Goal: Information Seeking & Learning: Learn about a topic

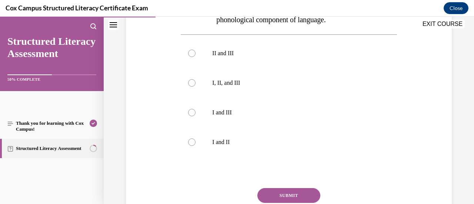
scroll to position [247, 0]
click at [189, 83] on div at bounding box center [191, 82] width 7 height 7
click at [189, 83] on input "I, II, and III" at bounding box center [191, 82] width 7 height 7
radio input "true"
click at [286, 198] on button "SUBMIT" at bounding box center [288, 195] width 63 height 15
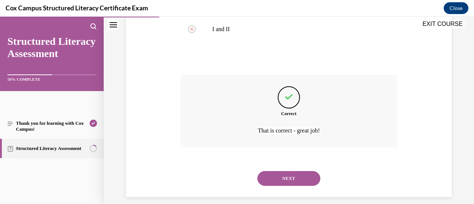
scroll to position [359, 0]
click at [300, 176] on button "NEXT" at bounding box center [288, 179] width 63 height 15
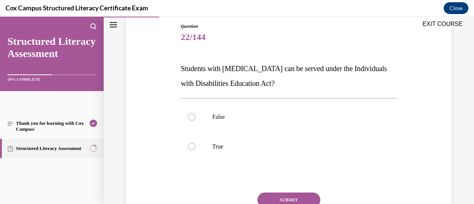
scroll to position [83, 0]
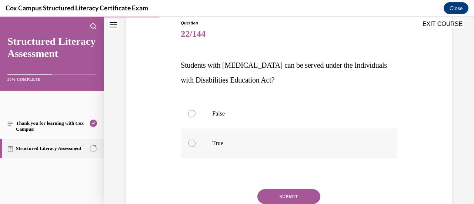
click at [192, 146] on div at bounding box center [191, 143] width 7 height 7
click at [192, 146] on input "True" at bounding box center [191, 143] width 7 height 7
radio input "true"
click at [309, 195] on button "SUBMIT" at bounding box center [288, 196] width 63 height 15
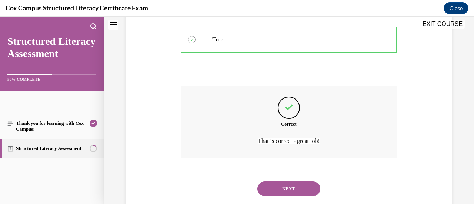
scroll to position [202, 0]
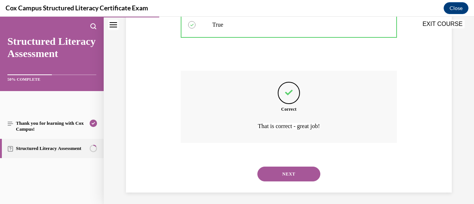
click at [312, 173] on button "NEXT" at bounding box center [288, 174] width 63 height 15
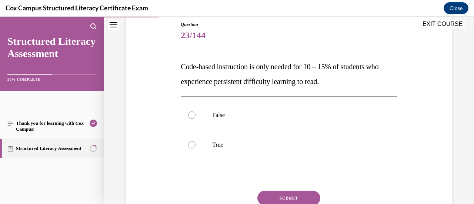
scroll to position [97, 0]
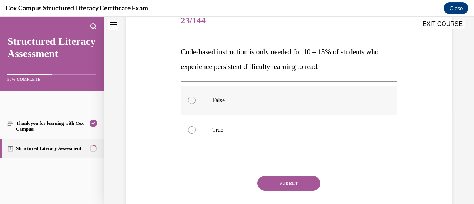
click at [193, 101] on div at bounding box center [191, 100] width 7 height 7
click at [193, 101] on input "False" at bounding box center [191, 100] width 7 height 7
radio input "true"
click at [308, 180] on button "SUBMIT" at bounding box center [288, 183] width 63 height 15
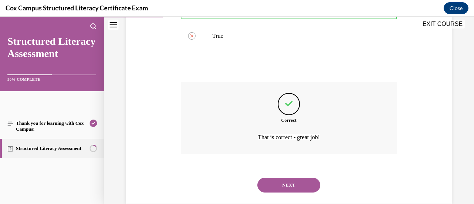
scroll to position [205, 0]
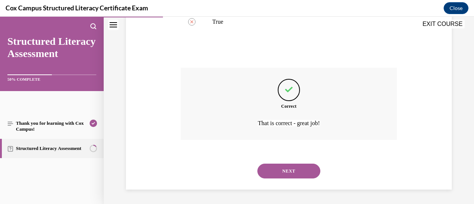
click at [285, 172] on button "NEXT" at bounding box center [288, 171] width 63 height 15
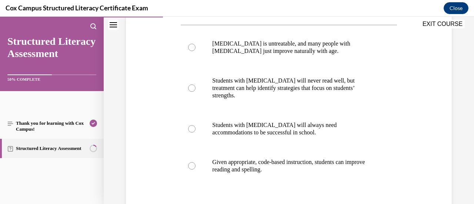
scroll to position [153, 0]
click at [191, 163] on div at bounding box center [191, 166] width 7 height 7
click at [191, 163] on input "Given appropriate, code-based instruction, students can improve reading and spe…" at bounding box center [191, 166] width 7 height 7
radio input "true"
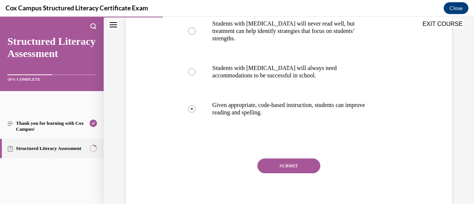
click at [295, 160] on button "SUBMIT" at bounding box center [288, 166] width 63 height 15
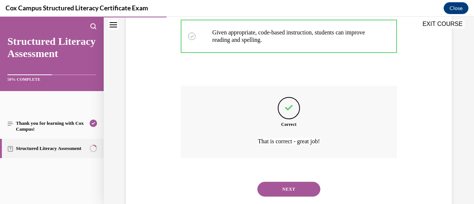
scroll to position [294, 0]
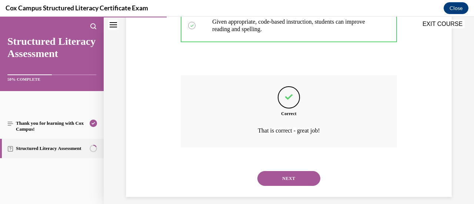
click at [291, 171] on button "NEXT" at bounding box center [288, 178] width 63 height 15
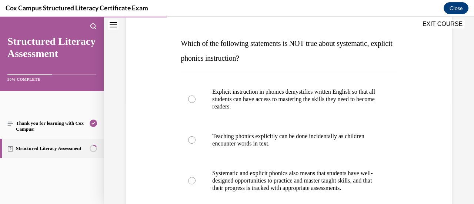
scroll to position [116, 0]
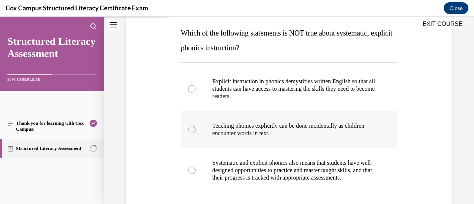
click at [193, 129] on div at bounding box center [191, 129] width 7 height 7
click at [193, 129] on input "Teaching phonics explicitly can be done incidentally as children encounter word…" at bounding box center [191, 129] width 7 height 7
radio input "true"
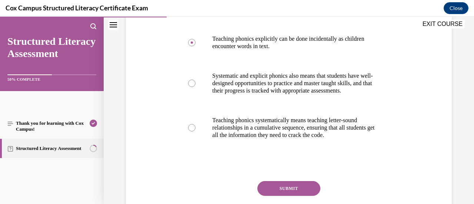
scroll to position [204, 0]
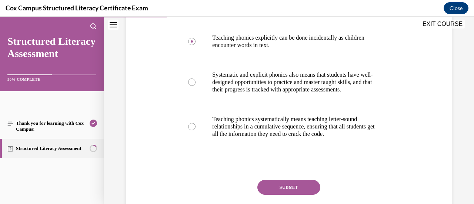
click at [288, 191] on button "SUBMIT" at bounding box center [288, 187] width 63 height 15
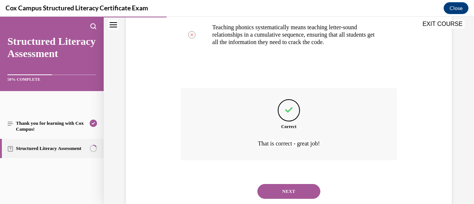
scroll to position [296, 0]
click at [294, 197] on button "NEXT" at bounding box center [288, 191] width 63 height 15
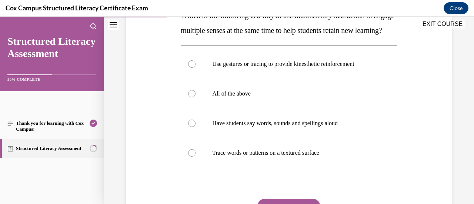
scroll to position [135, 0]
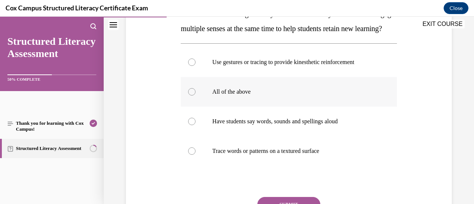
click at [190, 96] on div at bounding box center [191, 91] width 7 height 7
click at [190, 96] on input "All of the above" at bounding box center [191, 91] width 7 height 7
radio input "true"
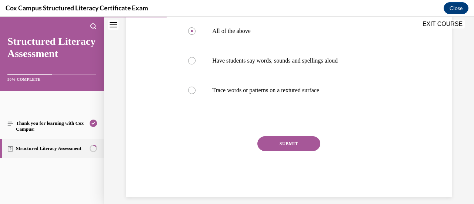
click at [298, 151] on button "SUBMIT" at bounding box center [288, 143] width 63 height 15
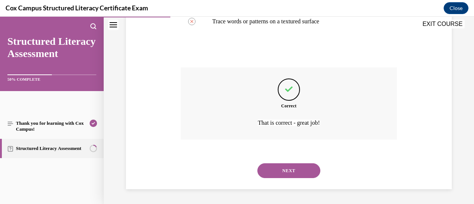
scroll to position [279, 0]
click at [307, 169] on button "NEXT" at bounding box center [288, 170] width 63 height 15
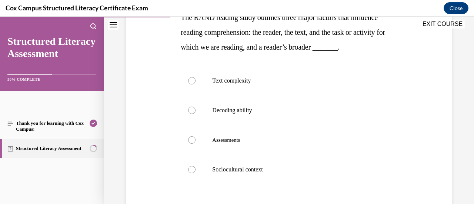
scroll to position [130, 0]
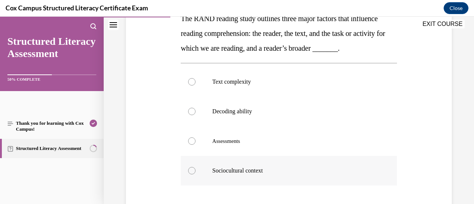
click at [190, 174] on div at bounding box center [191, 170] width 7 height 7
click at [190, 174] on input "Sociocultural context" at bounding box center [191, 170] width 7 height 7
radio input "true"
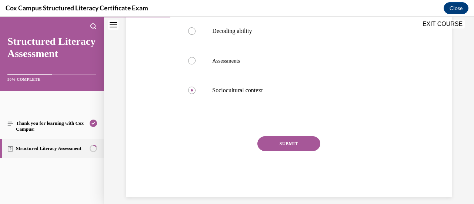
click at [308, 151] on button "SUBMIT" at bounding box center [288, 143] width 63 height 15
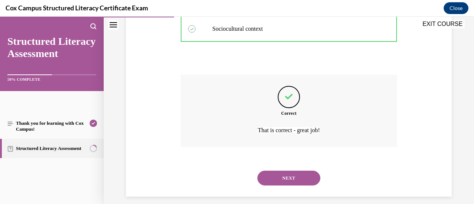
scroll to position [294, 0]
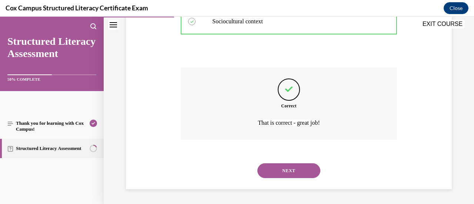
click at [303, 167] on button "NEXT" at bounding box center [288, 170] width 63 height 15
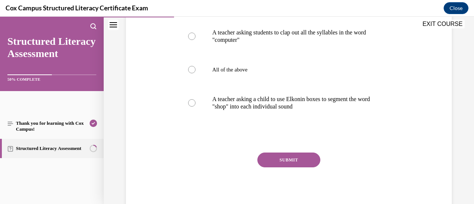
scroll to position [178, 0]
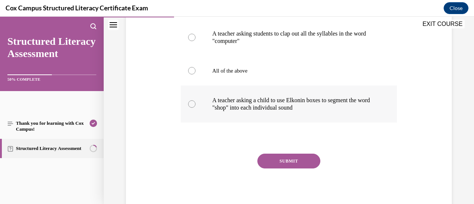
click at [193, 106] on div at bounding box center [191, 103] width 7 height 7
click at [193, 106] on input "A teacher asking a child to use Elkonin boxes to segment the word "shop" into e…" at bounding box center [191, 103] width 7 height 7
radio input "true"
click at [300, 160] on button "SUBMIT" at bounding box center [288, 161] width 63 height 15
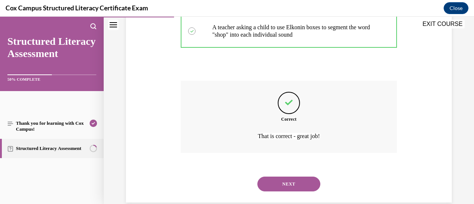
scroll to position [264, 0]
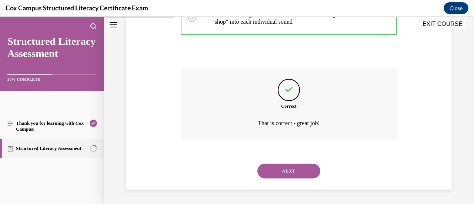
click at [305, 170] on button "NEXT" at bounding box center [288, 171] width 63 height 15
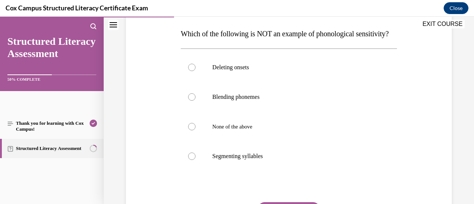
scroll to position [117, 0]
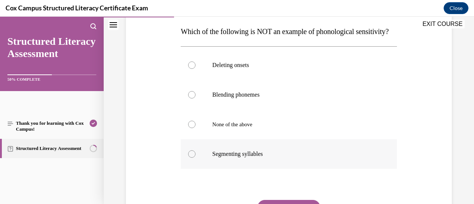
click at [191, 158] on div at bounding box center [191, 153] width 7 height 7
click at [191, 158] on input "Segmenting syllables" at bounding box center [191, 153] width 7 height 7
radio input "true"
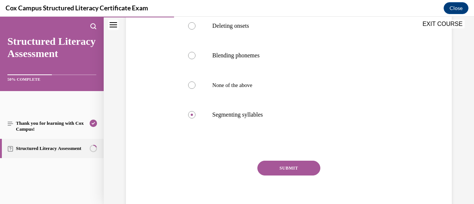
scroll to position [181, 0]
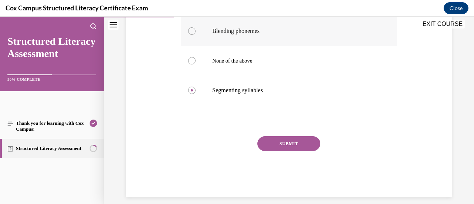
click at [187, 46] on label "Blending phonemes" at bounding box center [289, 31] width 216 height 30
click at [188, 35] on input "Blending phonemes" at bounding box center [191, 30] width 7 height 7
radio input "true"
click at [297, 151] on button "SUBMIT" at bounding box center [288, 143] width 63 height 15
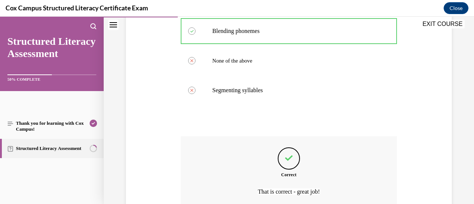
scroll to position [264, 0]
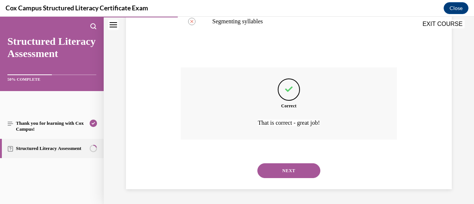
click at [298, 169] on button "NEXT" at bounding box center [288, 170] width 63 height 15
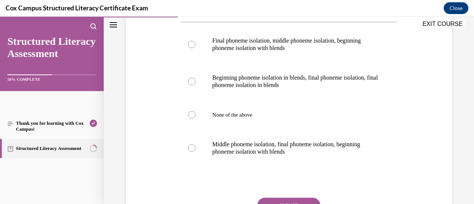
scroll to position [172, 0]
click at [189, 40] on label "Final phoneme isolation, middle phoneme isolation, beginning phoneme isolation …" at bounding box center [289, 43] width 216 height 37
click at [189, 40] on input "Final phoneme isolation, middle phoneme isolation, beginning phoneme isolation …" at bounding box center [191, 43] width 7 height 7
radio input "true"
click at [307, 199] on button "SUBMIT" at bounding box center [288, 204] width 63 height 15
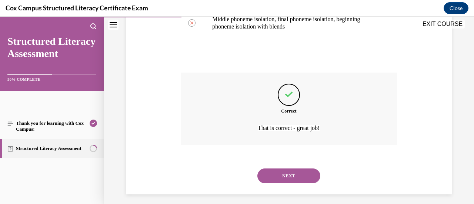
scroll to position [297, 0]
click at [294, 172] on button "NEXT" at bounding box center [288, 175] width 63 height 15
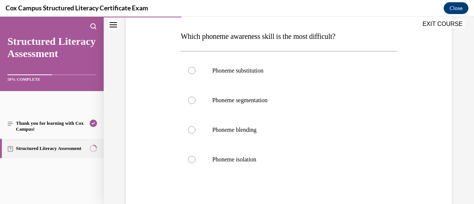
scroll to position [113, 0]
click at [193, 69] on div at bounding box center [191, 69] width 7 height 7
click at [193, 69] on input "Phoneme substitution" at bounding box center [191, 69] width 7 height 7
radio input "true"
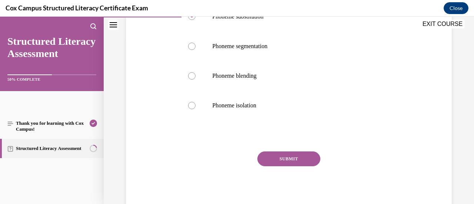
click at [302, 157] on button "SUBMIT" at bounding box center [288, 158] width 63 height 15
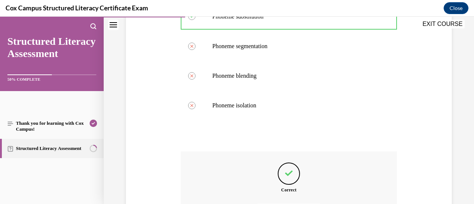
scroll to position [250, 0]
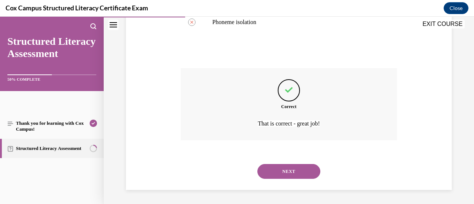
click at [281, 169] on button "NEXT" at bounding box center [288, 171] width 63 height 15
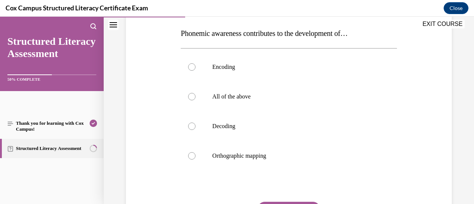
scroll to position [116, 0]
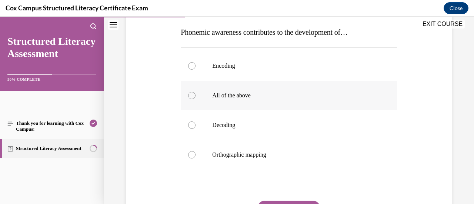
click at [192, 95] on div at bounding box center [191, 95] width 7 height 7
click at [192, 95] on input "All of the above" at bounding box center [191, 95] width 7 height 7
radio input "true"
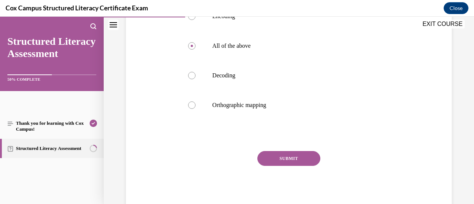
click at [306, 157] on button "SUBMIT" at bounding box center [288, 158] width 63 height 15
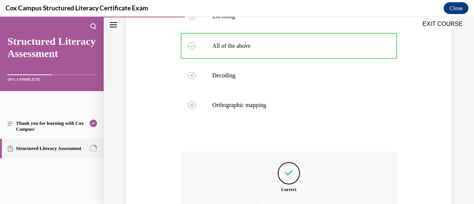
scroll to position [249, 0]
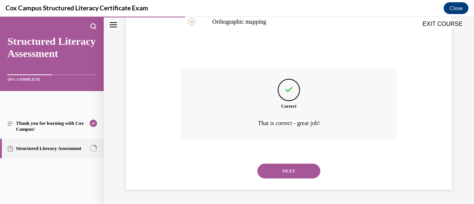
click at [299, 166] on button "NEXT" at bounding box center [288, 171] width 63 height 15
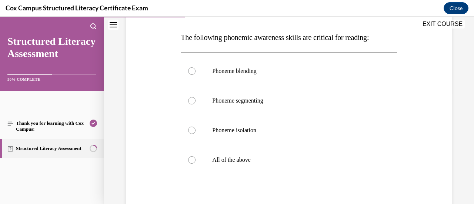
scroll to position [110, 0]
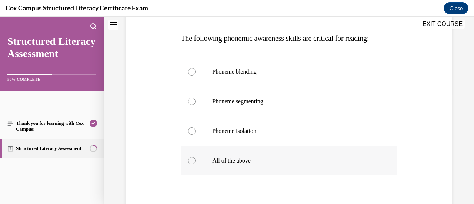
click at [190, 163] on div at bounding box center [191, 160] width 7 height 7
click at [190, 163] on input "All of the above" at bounding box center [191, 160] width 7 height 7
radio input "true"
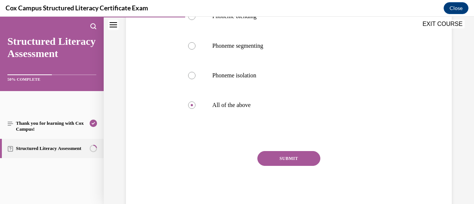
click at [301, 159] on button "SUBMIT" at bounding box center [288, 158] width 63 height 15
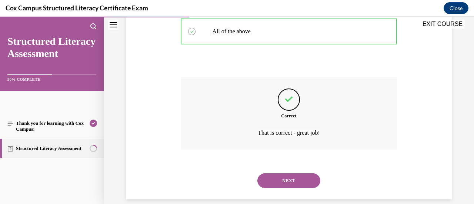
scroll to position [249, 0]
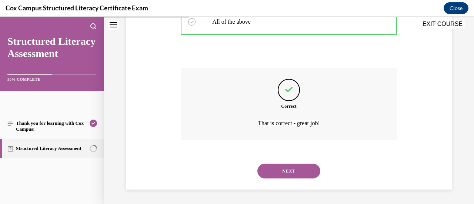
click at [298, 172] on button "NEXT" at bounding box center [288, 171] width 63 height 15
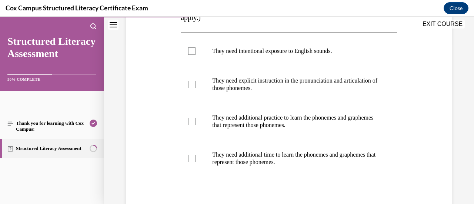
scroll to position [163, 0]
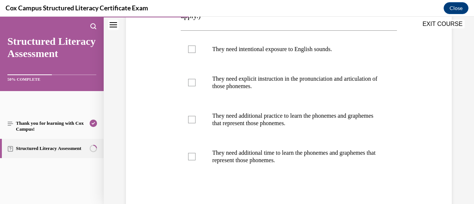
drag, startPoint x: 385, startPoint y: 93, endPoint x: 418, endPoint y: 54, distance: 50.4
click at [418, 54] on div "Question 34/144 Some sounds exist in English, but not Spanish. What does this m…" at bounding box center [289, 92] width 330 height 349
click at [191, 81] on div at bounding box center [191, 82] width 7 height 7
click at [191, 81] on input "They need explicit instruction in the pronunciation and articulation of those p…" at bounding box center [191, 82] width 7 height 7
checkbox input "true"
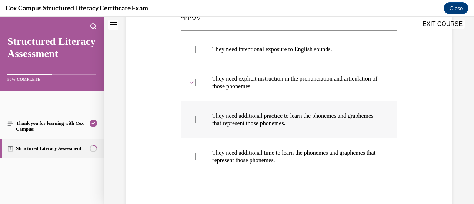
click at [192, 119] on div at bounding box center [191, 119] width 7 height 7
click at [192, 119] on input "They need additional practice to learn the phonemes and graphemes that represen…" at bounding box center [191, 119] width 7 height 7
checkbox input "true"
click at [192, 156] on div at bounding box center [191, 156] width 7 height 7
click at [192, 156] on input "They need additional time to learn the phonemes and graphemes that represent th…" at bounding box center [191, 156] width 7 height 7
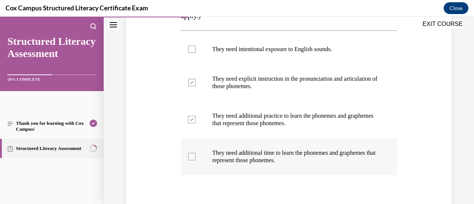
checkbox input "true"
click at [191, 49] on div at bounding box center [191, 49] width 7 height 7
click at [191, 49] on input "They need intentional exposure to English sounds." at bounding box center [191, 49] width 7 height 7
checkbox input "true"
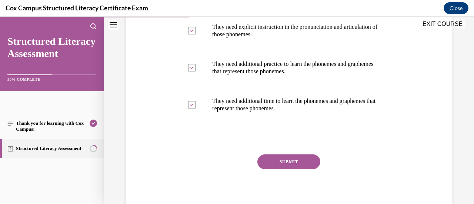
scroll to position [218, 0]
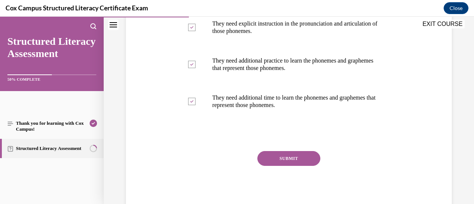
click at [280, 160] on button "SUBMIT" at bounding box center [288, 158] width 63 height 15
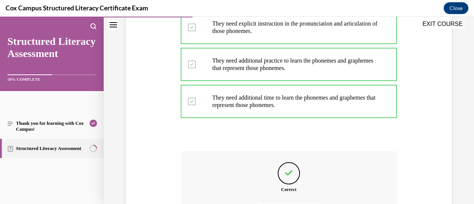
scroll to position [301, 0]
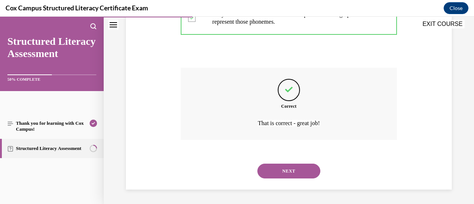
click at [284, 171] on button "NEXT" at bounding box center [288, 171] width 63 height 15
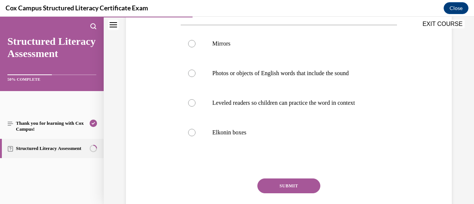
scroll to position [169, 0]
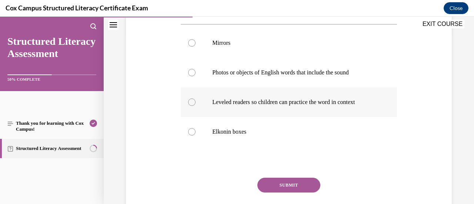
click at [190, 106] on div at bounding box center [191, 102] width 7 height 7
click at [190, 106] on input "Leveled readers so children can practice the word in context" at bounding box center [191, 102] width 7 height 7
radio input "true"
click at [302, 193] on button "SUBMIT" at bounding box center [288, 185] width 63 height 15
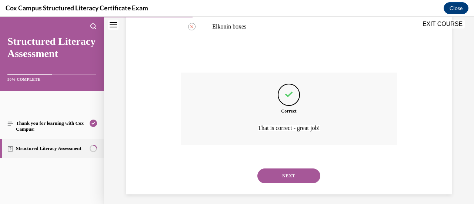
scroll to position [277, 0]
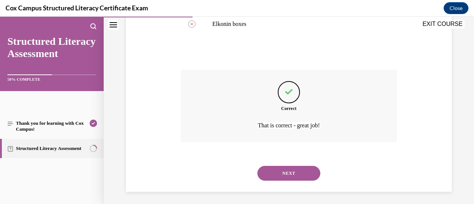
click at [293, 181] on button "NEXT" at bounding box center [288, 173] width 63 height 15
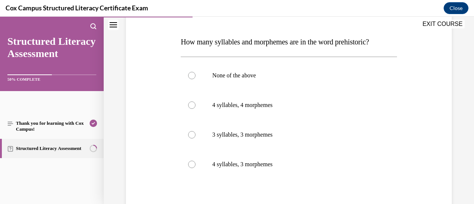
scroll to position [107, 0]
click at [193, 164] on div at bounding box center [191, 163] width 7 height 7
click at [193, 164] on input "4 syllables, 3 morphemes" at bounding box center [191, 163] width 7 height 7
radio input "true"
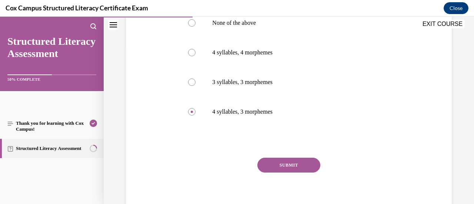
scroll to position [165, 0]
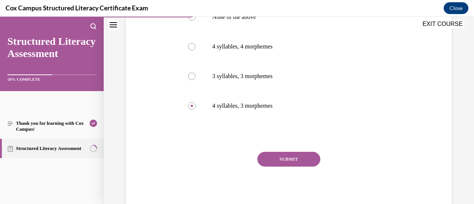
click at [308, 160] on button "SUBMIT" at bounding box center [288, 159] width 63 height 15
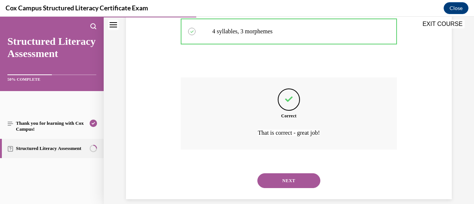
scroll to position [249, 0]
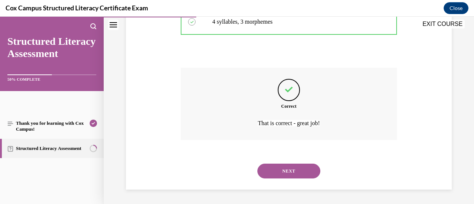
click at [279, 173] on button "NEXT" at bounding box center [288, 171] width 63 height 15
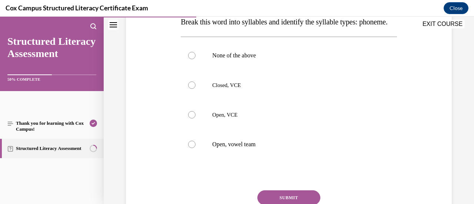
scroll to position [126, 0]
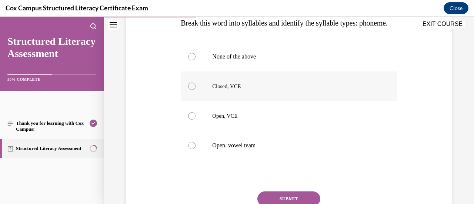
click at [193, 90] on div at bounding box center [191, 86] width 7 height 7
click at [193, 90] on input "Closed, VCE" at bounding box center [191, 86] width 7 height 7
radio input "true"
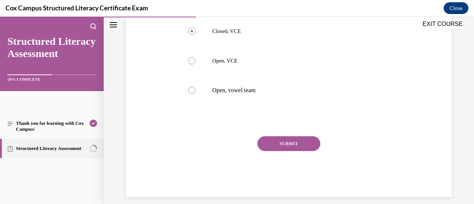
click at [296, 151] on button "SUBMIT" at bounding box center [288, 143] width 63 height 15
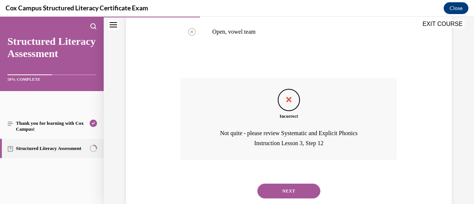
scroll to position [274, 0]
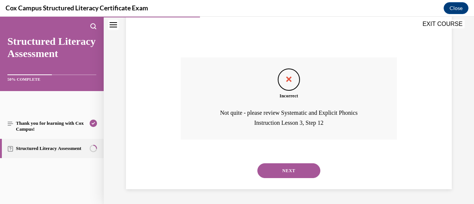
click at [303, 174] on button "NEXT" at bounding box center [288, 170] width 63 height 15
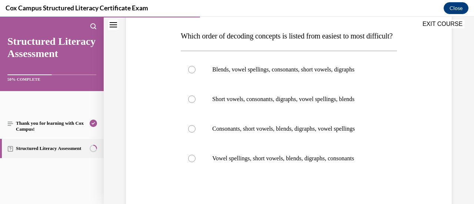
scroll to position [115, 0]
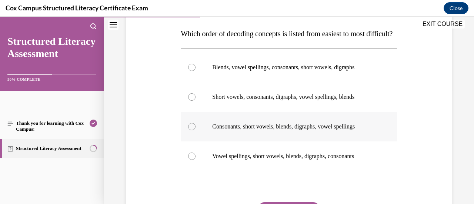
click at [192, 130] on div at bounding box center [191, 126] width 7 height 7
click at [192, 130] on input "Consonants, short vowels, blends, digraphs, vowel spellings" at bounding box center [191, 126] width 7 height 7
radio input "true"
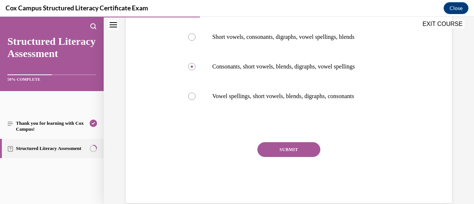
scroll to position [176, 0]
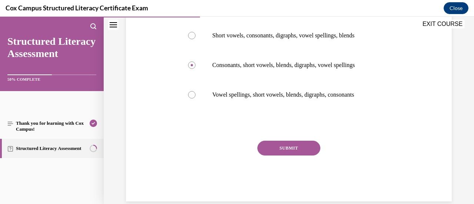
click at [298, 156] on button "SUBMIT" at bounding box center [288, 148] width 63 height 15
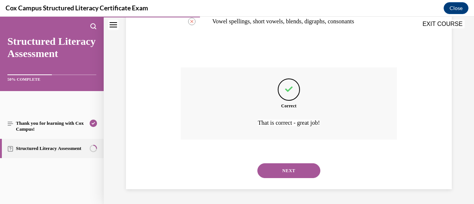
scroll to position [264, 0]
click at [305, 170] on button "NEXT" at bounding box center [288, 170] width 63 height 15
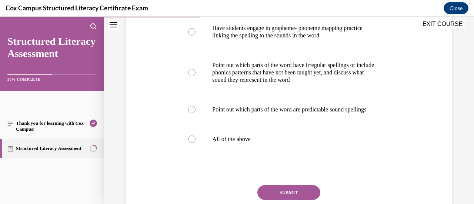
scroll to position [210, 0]
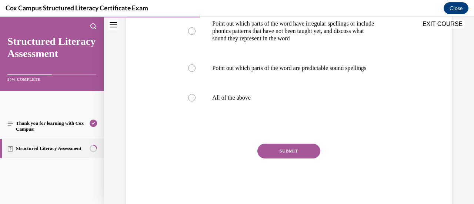
click at [296, 157] on button "SUBMIT" at bounding box center [288, 151] width 63 height 15
click at [191, 101] on div at bounding box center [191, 97] width 7 height 7
click at [191, 101] on input "All of the above" at bounding box center [191, 97] width 7 height 7
radio input "true"
click at [307, 158] on button "SUBMIT" at bounding box center [288, 151] width 63 height 15
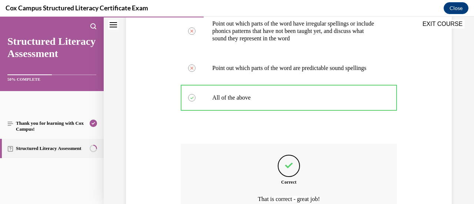
scroll to position [294, 0]
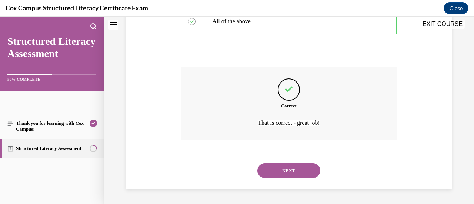
click at [288, 170] on button "NEXT" at bounding box center [288, 170] width 63 height 15
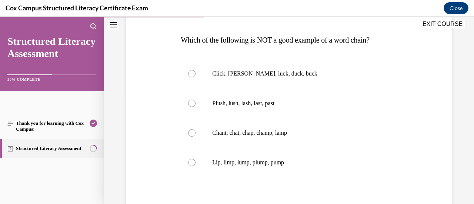
scroll to position [110, 0]
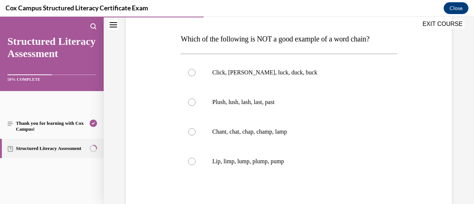
click at [182, 37] on span "Which of the following is NOT a good example of a word chain?" at bounding box center [275, 39] width 189 height 8
click at [181, 38] on span "Which of the following is NOT a good example of a word chain?" at bounding box center [275, 39] width 189 height 8
drag, startPoint x: 180, startPoint y: 38, endPoint x: 317, endPoint y: 168, distance: 188.6
click at [317, 168] on div "Question 40/144 Which of the following is NOT a good example of a word chain?  …" at bounding box center [289, 130] width 216 height 275
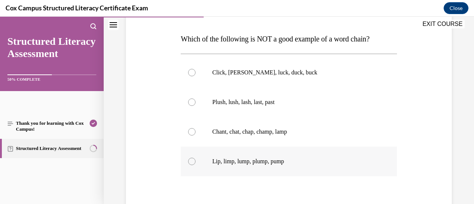
copy div "Which of the following is NOT a good example of a word chain?    Click, [PERSON…"
click at [301, 65] on label "Click, [PERSON_NAME], luck, duck, buck" at bounding box center [289, 73] width 216 height 30
click at [196, 69] on input "Click, [PERSON_NAME], luck, duck, buck" at bounding box center [191, 72] width 7 height 7
radio input "true"
click at [191, 103] on div at bounding box center [191, 102] width 7 height 7
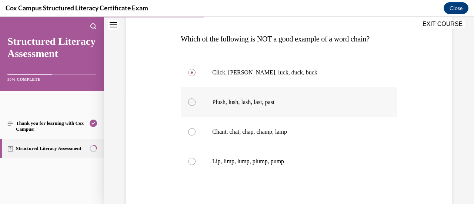
click at [191, 103] on input "Plush, lush, lash, last, past" at bounding box center [191, 102] width 7 height 7
radio input "true"
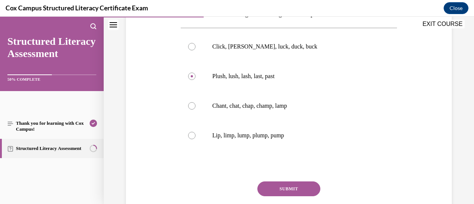
scroll to position [166, 0]
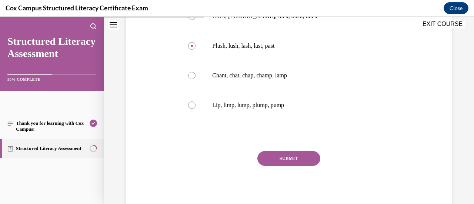
click at [292, 156] on button "SUBMIT" at bounding box center [288, 158] width 63 height 15
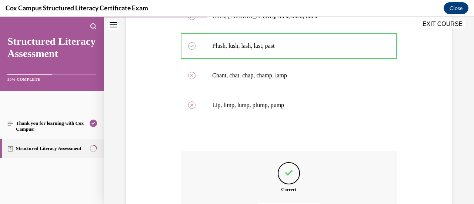
scroll to position [249, 0]
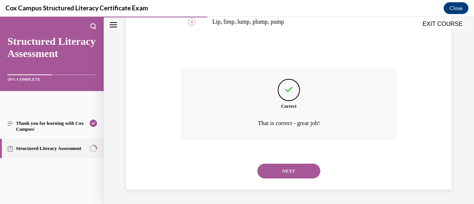
click at [311, 169] on button "NEXT" at bounding box center [288, 171] width 63 height 15
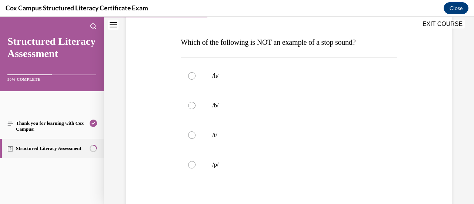
scroll to position [109, 0]
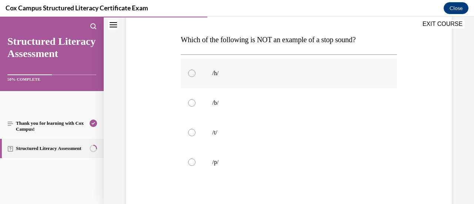
click at [192, 71] on div at bounding box center [191, 73] width 7 height 7
click at [192, 71] on input "/h/" at bounding box center [191, 73] width 7 height 7
radio input "true"
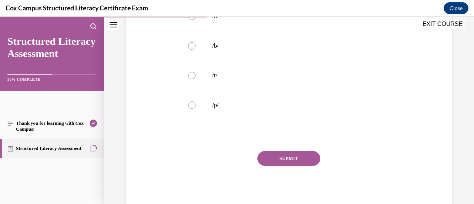
scroll to position [164, 0]
click at [304, 161] on button "SUBMIT" at bounding box center [288, 160] width 63 height 15
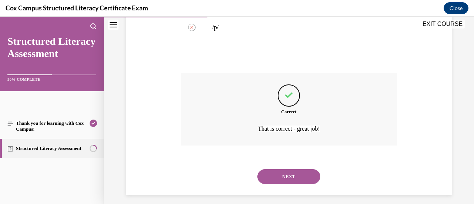
scroll to position [243, 0]
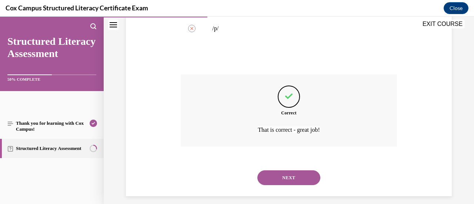
click at [297, 174] on button "NEXT" at bounding box center [288, 177] width 63 height 15
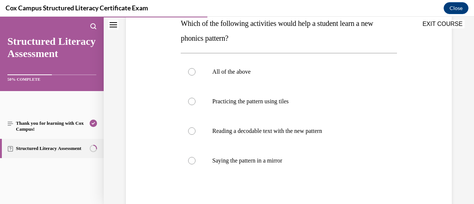
scroll to position [126, 0]
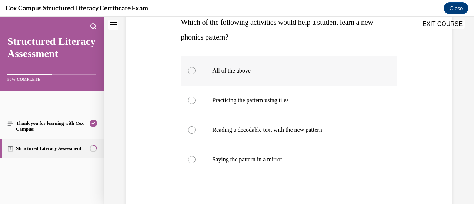
click at [190, 71] on div at bounding box center [191, 70] width 7 height 7
click at [190, 71] on input "All of the above" at bounding box center [191, 70] width 7 height 7
radio input "true"
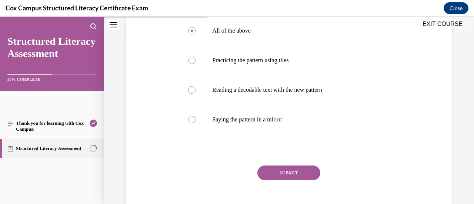
scroll to position [181, 0]
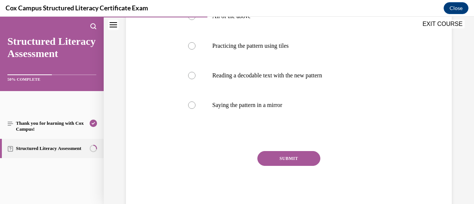
click at [301, 158] on button "SUBMIT" at bounding box center [288, 158] width 63 height 15
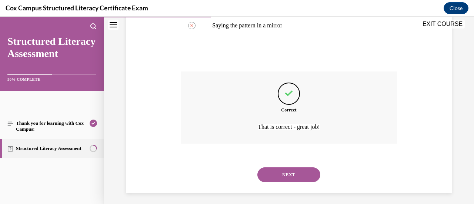
scroll to position [264, 0]
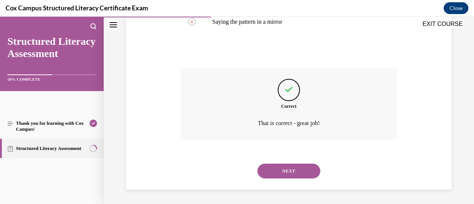
click at [296, 168] on button "NEXT" at bounding box center [288, 171] width 63 height 15
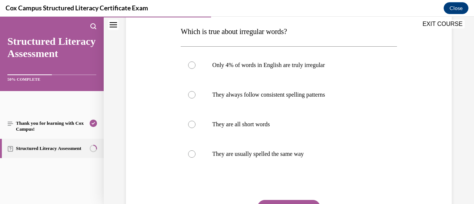
scroll to position [118, 0]
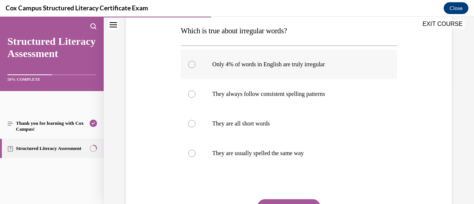
click at [192, 66] on div at bounding box center [191, 64] width 7 height 7
click at [192, 66] on input "Only 4% of words in English are truly irregular" at bounding box center [191, 64] width 7 height 7
radio input "true"
click at [179, 30] on div "Question 43/144 Which is true about irregular words? Only 4% of words in Englis…" at bounding box center [289, 117] width 220 height 286
drag, startPoint x: 181, startPoint y: 30, endPoint x: 331, endPoint y: 152, distance: 193.2
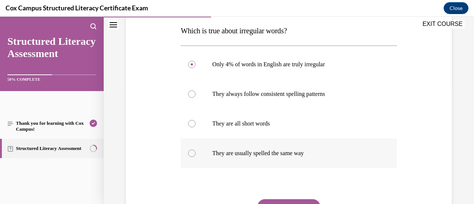
click at [331, 152] on div "Question 43/144 Which is true about irregular words? Only 4% of words in Englis…" at bounding box center [289, 122] width 216 height 275
copy div "Which is true about irregular words? Only 4% of words in English are truly irre…"
click at [290, 201] on button "SUBMIT" at bounding box center [288, 206] width 63 height 15
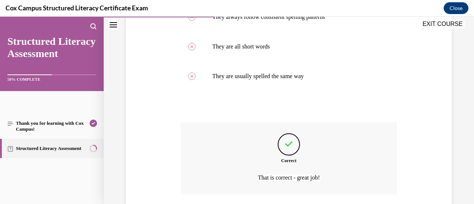
scroll to position [249, 0]
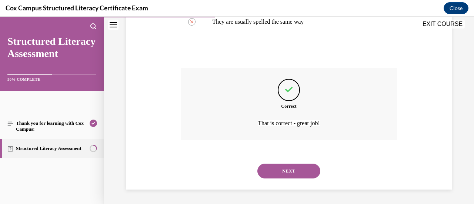
click at [294, 169] on button "NEXT" at bounding box center [288, 171] width 63 height 15
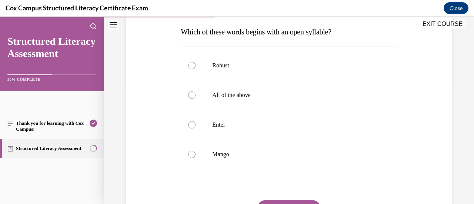
scroll to position [127, 0]
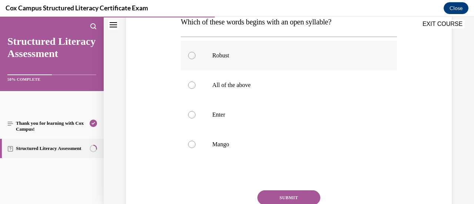
click at [190, 54] on div at bounding box center [191, 55] width 7 height 7
click at [190, 54] on input "Robust" at bounding box center [191, 55] width 7 height 7
radio input "true"
click at [301, 197] on button "SUBMIT" at bounding box center [288, 197] width 63 height 15
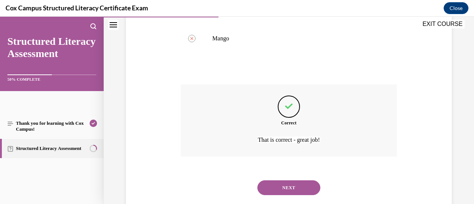
scroll to position [249, 0]
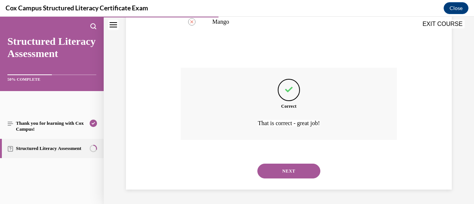
click at [303, 172] on button "NEXT" at bounding box center [288, 171] width 63 height 15
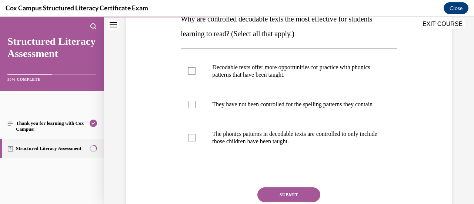
scroll to position [145, 0]
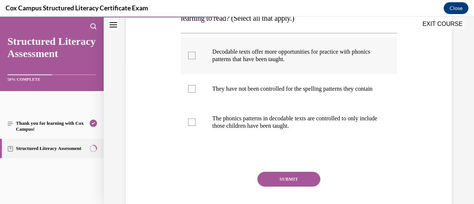
click at [188, 57] on div at bounding box center [191, 55] width 7 height 7
click at [188, 57] on input "Decodable texts offer more opportunities for practice with phonics patterns tha…" at bounding box center [191, 55] width 7 height 7
checkbox input "true"
click at [191, 126] on div at bounding box center [191, 122] width 7 height 7
click at [191, 126] on input "The phonics patterns in decodable texts are controlled to only include those ch…" at bounding box center [191, 122] width 7 height 7
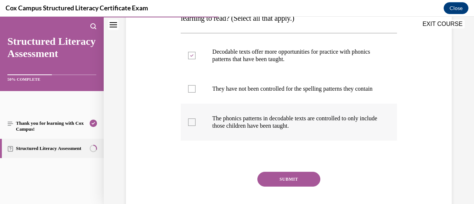
checkbox input "true"
click at [279, 186] on button "SUBMIT" at bounding box center [288, 179] width 63 height 15
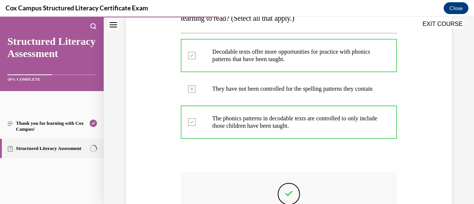
scroll to position [257, 0]
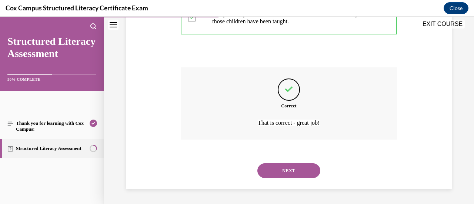
click at [279, 169] on button "NEXT" at bounding box center [288, 170] width 63 height 15
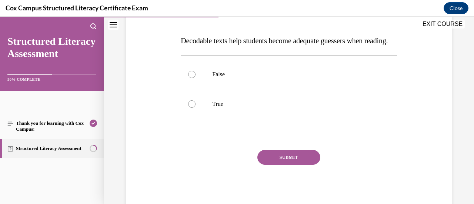
scroll to position [107, 0]
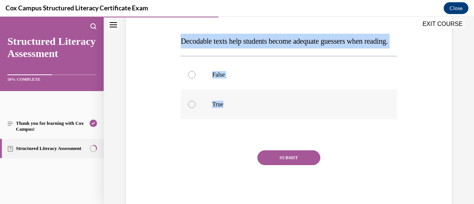
drag, startPoint x: 181, startPoint y: 41, endPoint x: 250, endPoint y: 126, distance: 109.5
click at [250, 126] on div "Question 46/144 Decodable texts help students become adequate guessers when rea…" at bounding box center [289, 104] width 216 height 216
copy div "Decodable texts help students become adequate guessers when reading.  False True"
click at [193, 79] on div at bounding box center [191, 74] width 7 height 7
click at [193, 79] on input "False" at bounding box center [191, 74] width 7 height 7
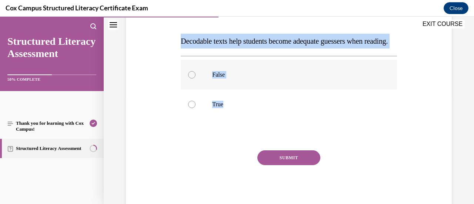
radio input "true"
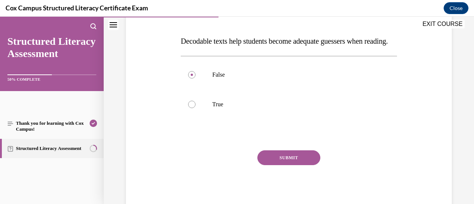
scroll to position [121, 0]
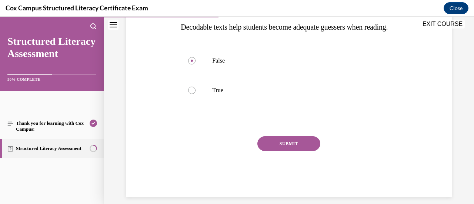
click at [304, 151] on button "SUBMIT" at bounding box center [288, 143] width 63 height 15
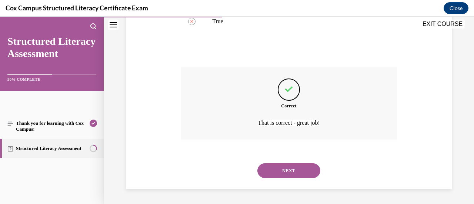
scroll to position [205, 0]
click at [306, 170] on button "NEXT" at bounding box center [288, 170] width 63 height 15
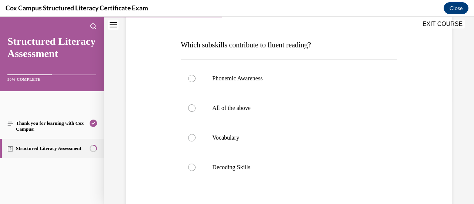
scroll to position [110, 0]
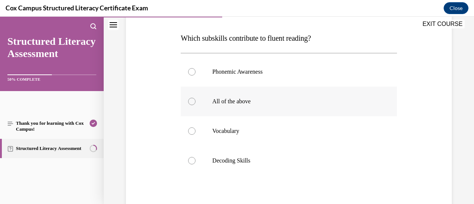
click at [191, 101] on div at bounding box center [191, 101] width 7 height 7
click at [191, 101] on input "All of the above" at bounding box center [191, 101] width 7 height 7
radio input "true"
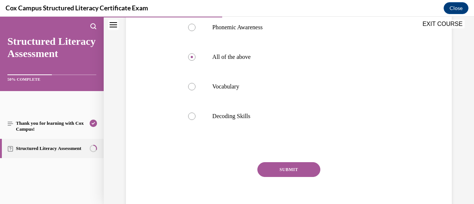
scroll to position [166, 0]
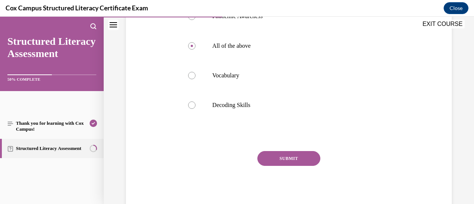
click at [304, 156] on button "SUBMIT" at bounding box center [288, 158] width 63 height 15
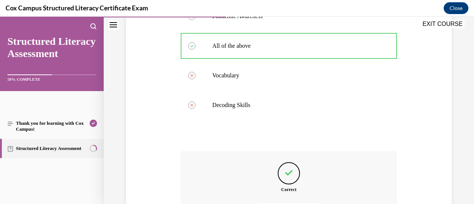
scroll to position [249, 0]
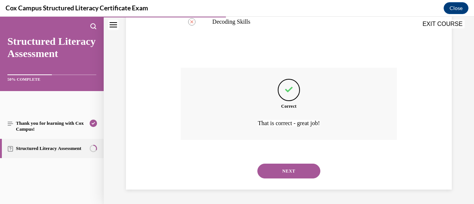
click at [307, 171] on button "NEXT" at bounding box center [288, 171] width 63 height 15
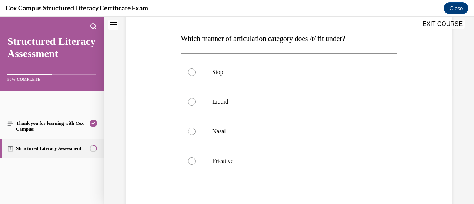
scroll to position [116, 0]
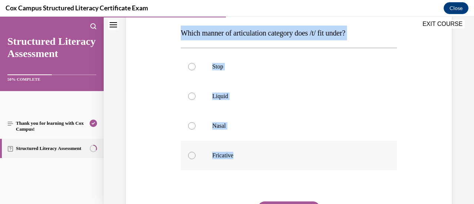
drag, startPoint x: 180, startPoint y: 31, endPoint x: 286, endPoint y: 168, distance: 172.6
click at [286, 168] on div "Question 48/144 Which manner of articulation category does /t/ fit under? Stop …" at bounding box center [289, 124] width 216 height 275
copy div "Which manner of articulation category does /t/ fit under? Stop Liquid Nasal Fri…"
click at [286, 168] on label "Fricative" at bounding box center [289, 156] width 216 height 30
click at [196, 159] on input "Fricative" at bounding box center [191, 155] width 7 height 7
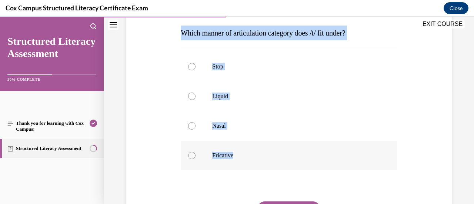
radio input "true"
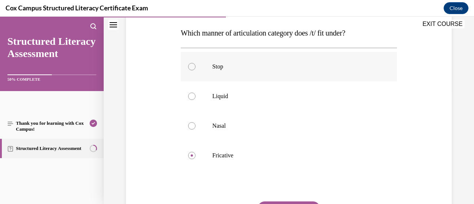
click at [192, 66] on div at bounding box center [191, 66] width 7 height 7
click at [192, 66] on input "Stop" at bounding box center [191, 66] width 7 height 7
radio input "true"
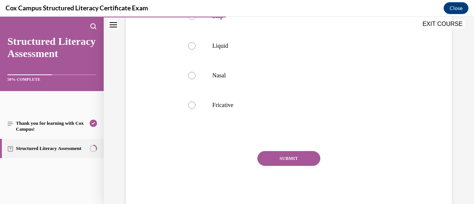
click at [306, 157] on button "SUBMIT" at bounding box center [288, 158] width 63 height 15
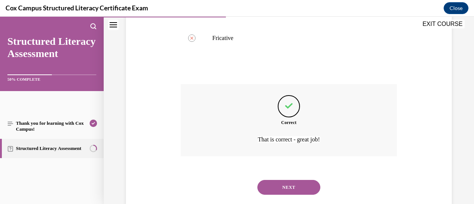
scroll to position [249, 0]
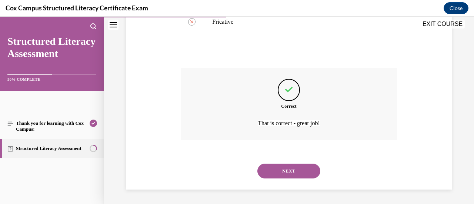
click at [302, 174] on button "NEXT" at bounding box center [288, 171] width 63 height 15
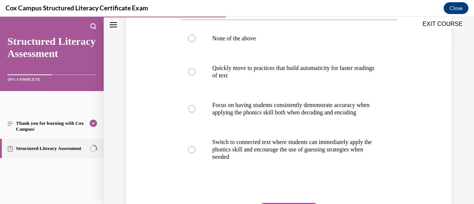
scroll to position [163, 0]
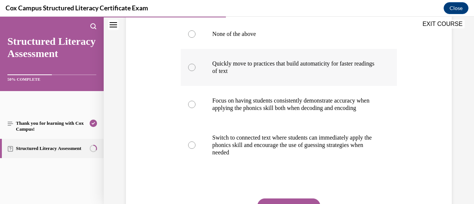
click at [190, 69] on div at bounding box center [191, 67] width 7 height 7
click at [190, 69] on input "Quickly move to practices that build automaticity for faster readings of text" at bounding box center [191, 67] width 7 height 7
radio input "true"
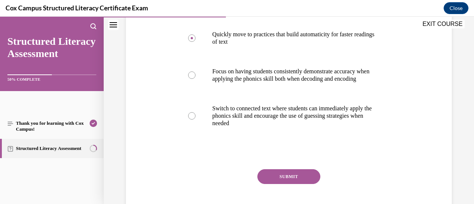
scroll to position [193, 0]
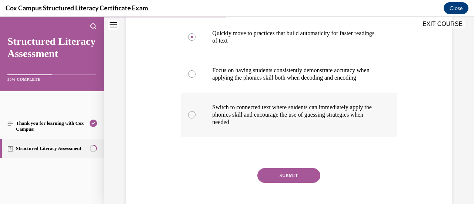
click at [191, 119] on div at bounding box center [191, 114] width 7 height 7
click at [191, 119] on input "Switch to connected text where students can immediately apply the phonics skill…" at bounding box center [191, 114] width 7 height 7
radio input "true"
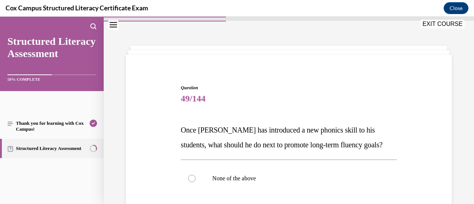
scroll to position [0, 0]
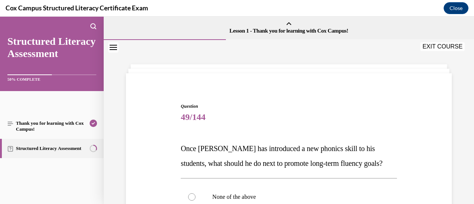
drag, startPoint x: 282, startPoint y: 106, endPoint x: 177, endPoint y: 147, distance: 112.8
copy div "Once [PERSON_NAME] has introduced a new phonics skill to his students, what sho…"
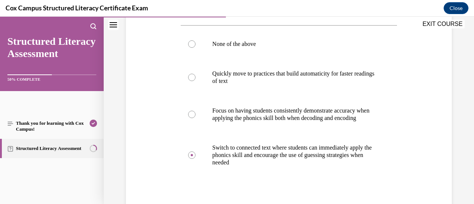
scroll to position [158, 0]
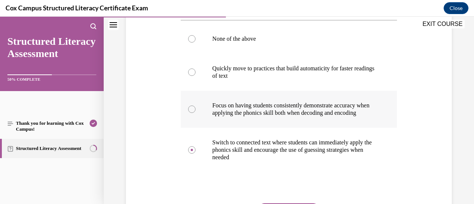
click at [188, 110] on div at bounding box center [191, 109] width 7 height 7
click at [188, 110] on input "Focus on having students consistently demonstrate accuracy when applying the ph…" at bounding box center [191, 109] width 7 height 7
radio input "true"
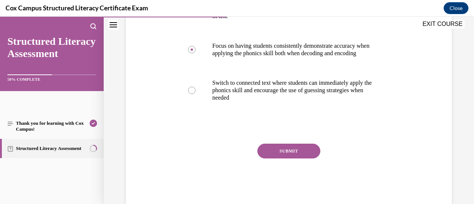
click at [298, 158] on button "SUBMIT" at bounding box center [288, 151] width 63 height 15
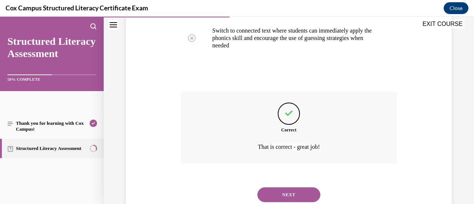
scroll to position [301, 0]
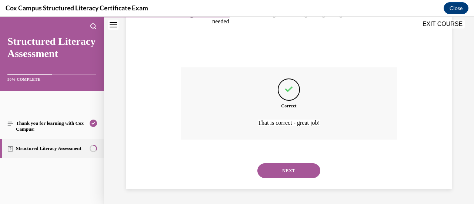
click at [307, 168] on button "NEXT" at bounding box center [288, 170] width 63 height 15
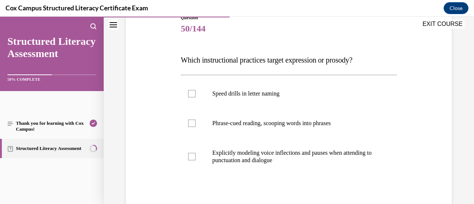
scroll to position [109, 0]
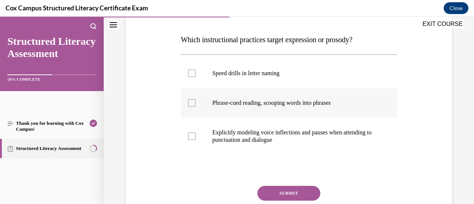
click at [193, 104] on div at bounding box center [191, 102] width 7 height 7
click at [193, 104] on input "Phrase-cued reading, scooping words into phrases" at bounding box center [191, 102] width 7 height 7
checkbox input "true"
click at [190, 135] on div at bounding box center [191, 136] width 7 height 7
click at [190, 135] on input "Explicitly modeling voice inflections and pauses when attending to punctuation …" at bounding box center [191, 136] width 7 height 7
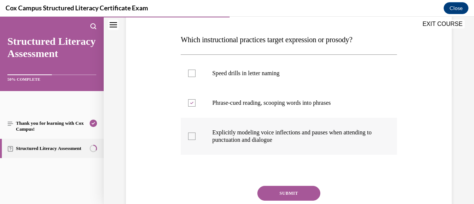
checkbox input "true"
click at [289, 193] on button "SUBMIT" at bounding box center [288, 193] width 63 height 15
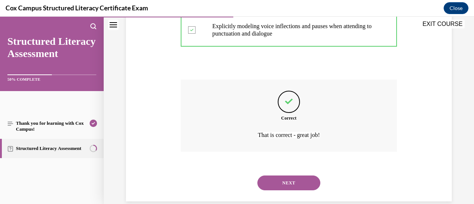
scroll to position [216, 0]
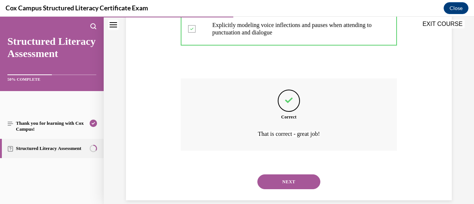
click at [281, 180] on button "NEXT" at bounding box center [288, 181] width 63 height 15
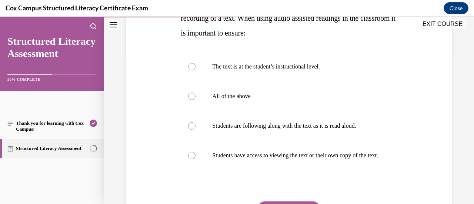
scroll to position [149, 0]
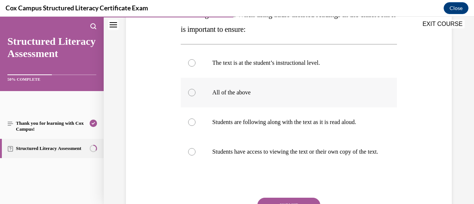
click at [193, 94] on div at bounding box center [191, 92] width 7 height 7
click at [193, 94] on input "All of the above" at bounding box center [191, 92] width 7 height 7
radio input "true"
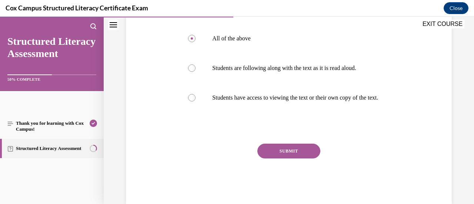
click at [304, 158] on button "SUBMIT" at bounding box center [288, 151] width 63 height 15
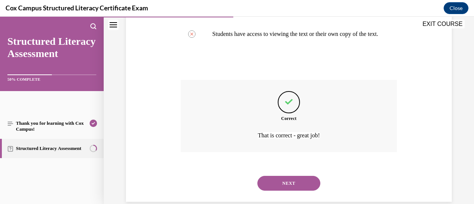
scroll to position [286, 0]
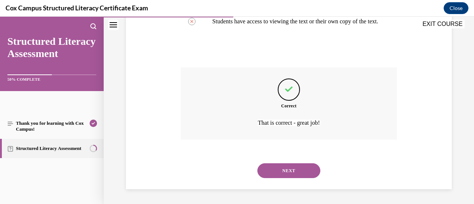
click at [304, 173] on button "NEXT" at bounding box center [288, 170] width 63 height 15
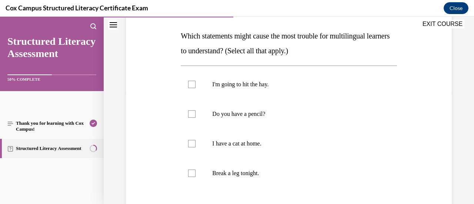
scroll to position [116, 0]
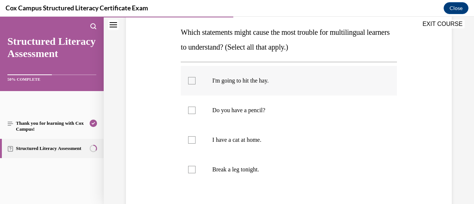
click at [193, 84] on label "I'm going to hit the hay." at bounding box center [289, 81] width 216 height 30
click at [193, 84] on input "I'm going to hit the hay." at bounding box center [191, 80] width 7 height 7
checkbox input "true"
click at [193, 170] on div at bounding box center [191, 169] width 7 height 7
click at [193, 170] on input "Break a leg tonight." at bounding box center [191, 169] width 7 height 7
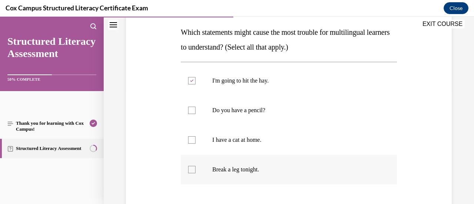
checkbox input "true"
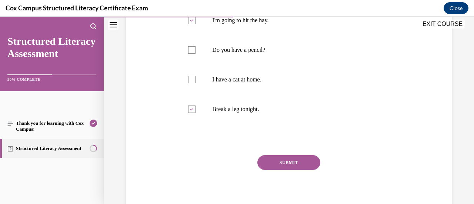
scroll to position [181, 0]
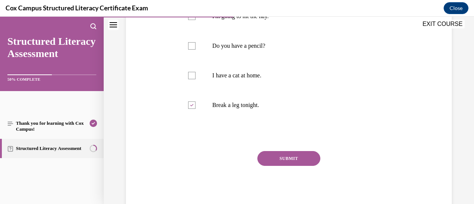
click at [290, 157] on button "SUBMIT" at bounding box center [288, 158] width 63 height 15
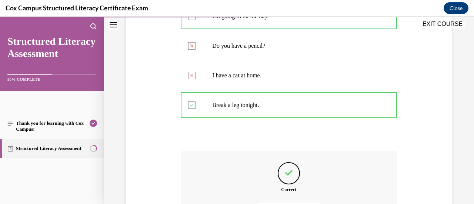
scroll to position [264, 0]
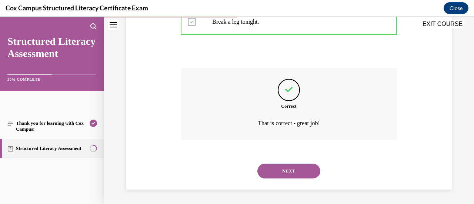
click at [303, 169] on button "NEXT" at bounding box center [288, 171] width 63 height 15
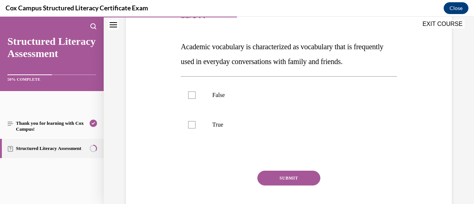
scroll to position [110, 0]
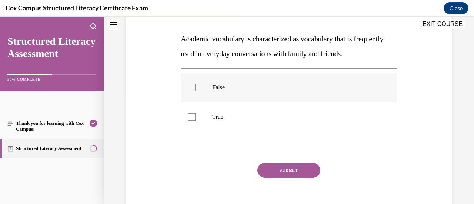
click at [191, 91] on div at bounding box center [191, 87] width 7 height 7
click at [191, 91] on input "False" at bounding box center [191, 87] width 7 height 7
checkbox input "true"
click at [299, 178] on button "SUBMIT" at bounding box center [288, 170] width 63 height 15
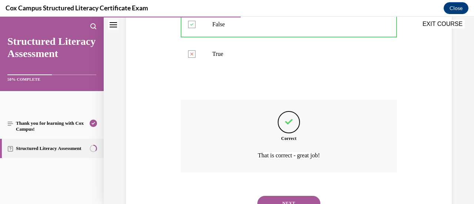
scroll to position [220, 0]
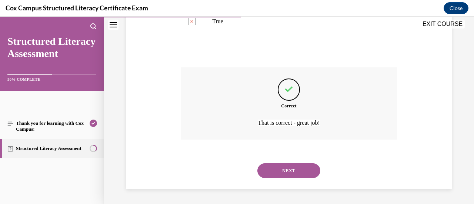
click at [265, 168] on button "NEXT" at bounding box center [288, 170] width 63 height 15
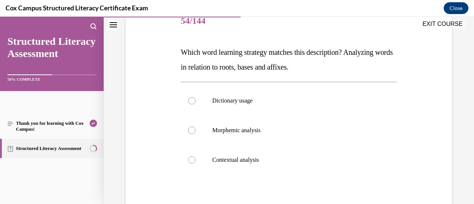
scroll to position [104, 0]
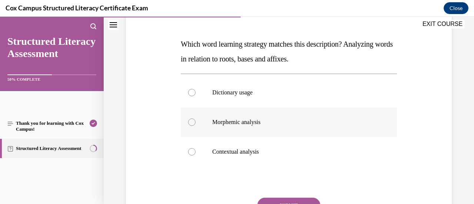
click at [193, 123] on div at bounding box center [191, 122] width 7 height 7
click at [193, 123] on input "Morphemic analysis" at bounding box center [191, 122] width 7 height 7
radio input "true"
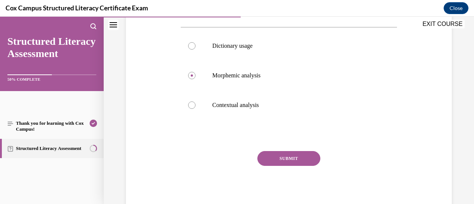
click at [302, 157] on button "SUBMIT" at bounding box center [288, 158] width 63 height 15
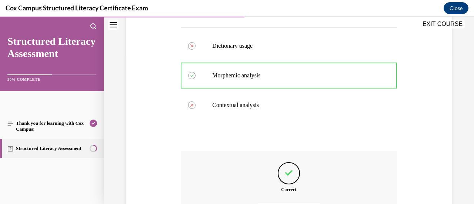
scroll to position [234, 0]
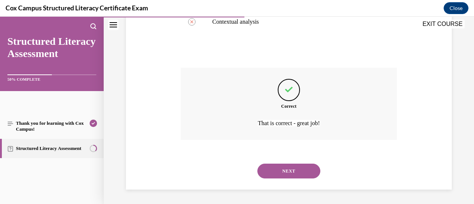
click at [289, 167] on button "NEXT" at bounding box center [288, 171] width 63 height 15
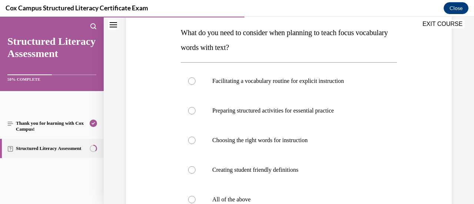
scroll to position [116, 0]
click at [191, 196] on div at bounding box center [191, 199] width 7 height 7
click at [191, 196] on input "All of the above" at bounding box center [191, 199] width 7 height 7
radio input "true"
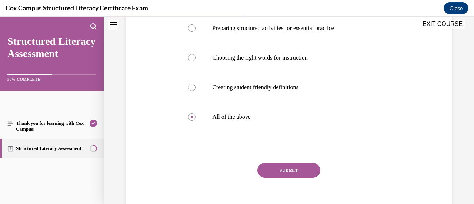
scroll to position [199, 0]
click at [298, 167] on button "SUBMIT" at bounding box center [288, 169] width 63 height 15
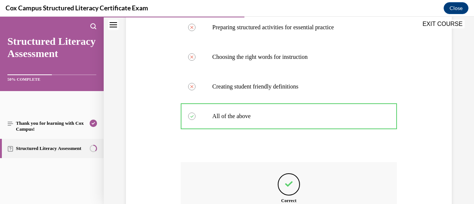
scroll to position [294, 0]
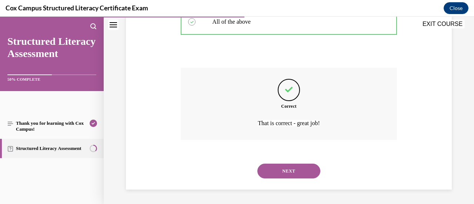
click at [304, 166] on button "NEXT" at bounding box center [288, 171] width 63 height 15
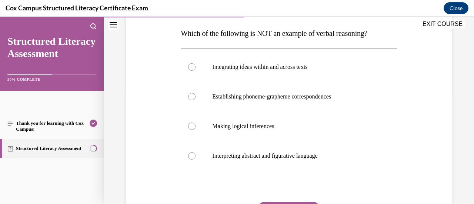
scroll to position [121, 0]
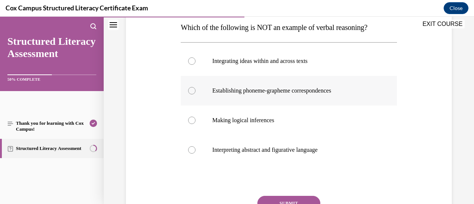
click at [191, 92] on div at bounding box center [191, 90] width 7 height 7
click at [191, 92] on input "Establishing phoneme-grapheme correspondences" at bounding box center [191, 90] width 7 height 7
radio input "true"
click at [281, 197] on button "SUBMIT" at bounding box center [288, 203] width 63 height 15
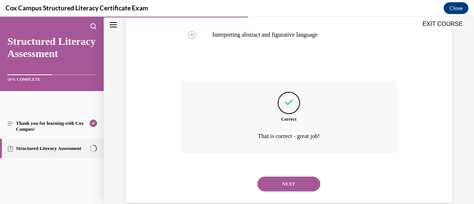
scroll to position [239, 0]
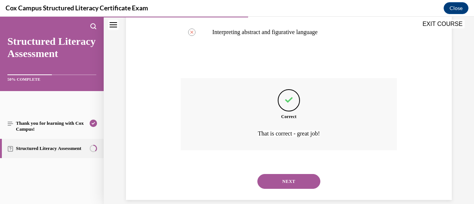
click at [286, 179] on button "NEXT" at bounding box center [288, 181] width 63 height 15
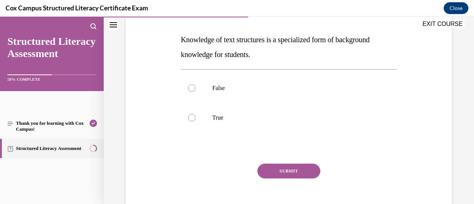
scroll to position [111, 0]
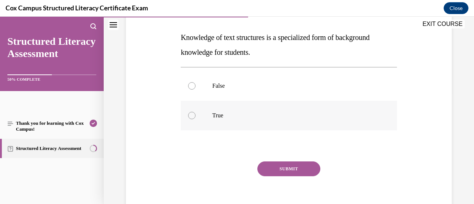
click at [188, 116] on div at bounding box center [191, 115] width 7 height 7
click at [188, 116] on input "True" at bounding box center [191, 115] width 7 height 7
radio input "true"
click at [284, 167] on button "SUBMIT" at bounding box center [288, 168] width 63 height 15
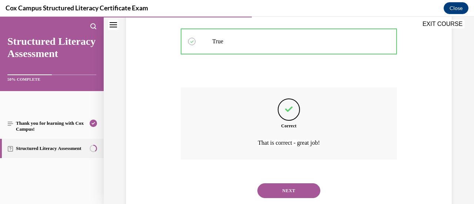
scroll to position [205, 0]
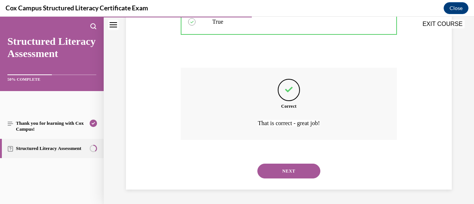
click at [277, 174] on button "NEXT" at bounding box center [288, 171] width 63 height 15
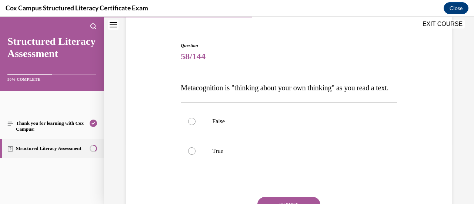
scroll to position [83, 0]
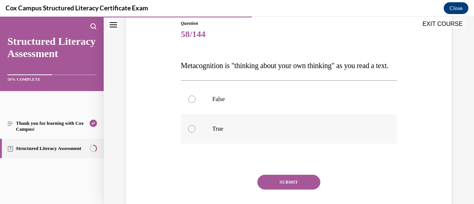
click at [193, 133] on div at bounding box center [191, 128] width 7 height 7
click at [193, 133] on input "True" at bounding box center [191, 128] width 7 height 7
radio input "true"
click at [290, 190] on button "SUBMIT" at bounding box center [288, 182] width 63 height 15
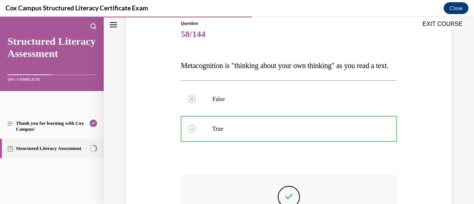
scroll to position [205, 0]
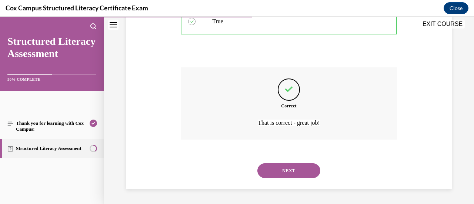
click at [295, 170] on button "NEXT" at bounding box center [288, 170] width 63 height 15
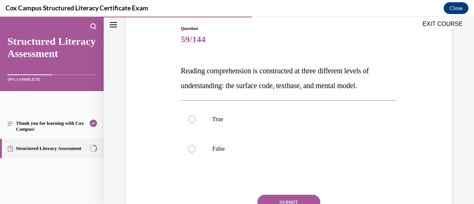
scroll to position [88, 0]
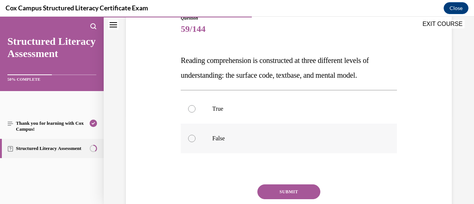
click at [191, 139] on div at bounding box center [191, 138] width 7 height 7
click at [191, 139] on input "False" at bounding box center [191, 138] width 7 height 7
radio input "true"
click at [284, 189] on button "SUBMIT" at bounding box center [288, 191] width 63 height 15
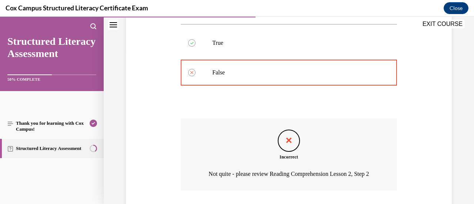
scroll to position [215, 0]
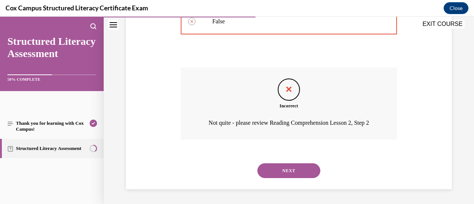
click at [303, 177] on button "NEXT" at bounding box center [288, 170] width 63 height 15
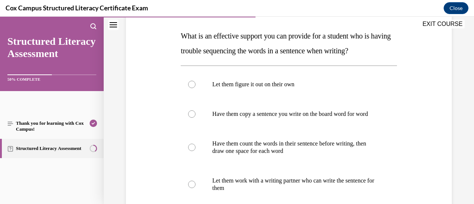
scroll to position [116, 0]
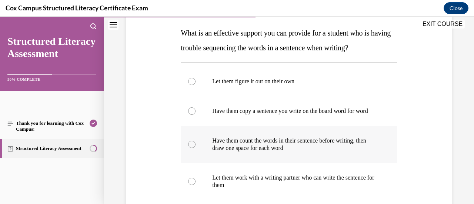
click at [192, 148] on div at bounding box center [191, 144] width 7 height 7
click at [192, 148] on input "Have them count the words in their sentence before writing, then draw one space…" at bounding box center [191, 144] width 7 height 7
radio input "true"
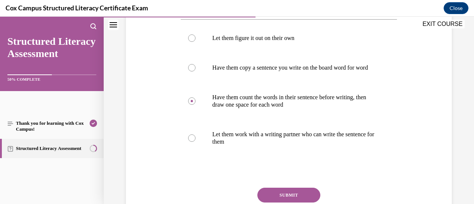
scroll to position [203, 0]
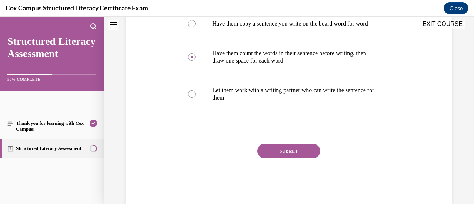
click at [272, 158] on button "SUBMIT" at bounding box center [288, 151] width 63 height 15
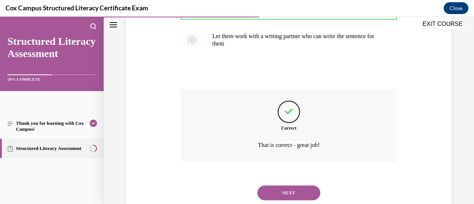
scroll to position [279, 0]
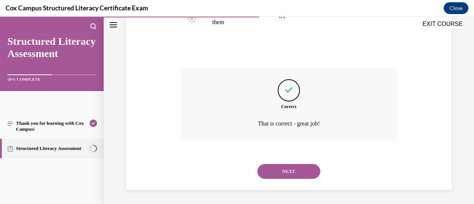
click at [279, 177] on button "NEXT" at bounding box center [288, 171] width 63 height 15
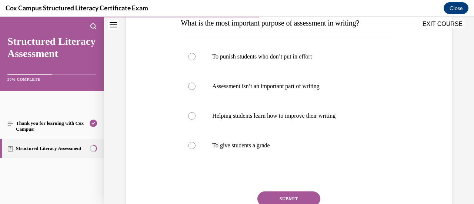
scroll to position [123, 0]
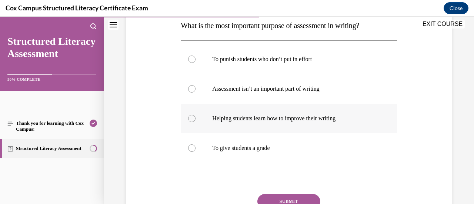
click at [191, 118] on div at bounding box center [191, 118] width 7 height 7
click at [191, 118] on input "Helping students learn how to improve their writing" at bounding box center [191, 118] width 7 height 7
radio input "true"
click at [301, 197] on button "SUBMIT" at bounding box center [288, 201] width 63 height 15
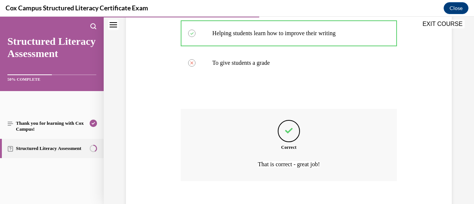
scroll to position [249, 0]
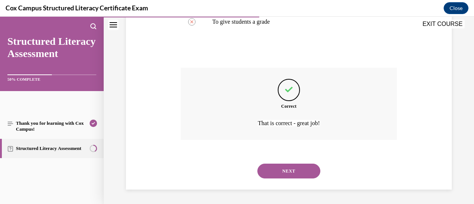
click at [290, 172] on button "NEXT" at bounding box center [288, 171] width 63 height 15
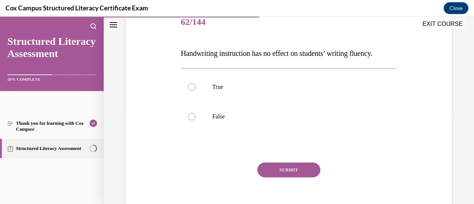
scroll to position [108, 0]
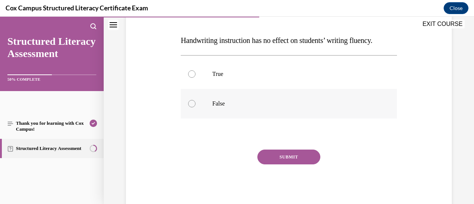
click at [191, 107] on div at bounding box center [191, 103] width 7 height 7
click at [191, 107] on input "False" at bounding box center [191, 103] width 7 height 7
radio input "true"
click at [293, 164] on button "SUBMIT" at bounding box center [288, 157] width 63 height 15
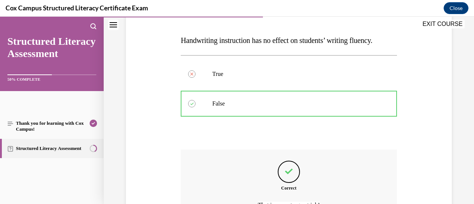
scroll to position [205, 0]
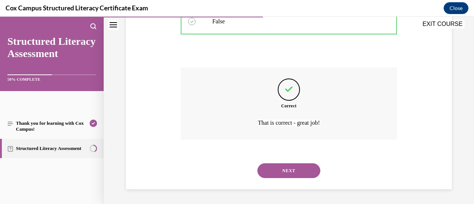
click at [308, 167] on button "NEXT" at bounding box center [288, 170] width 63 height 15
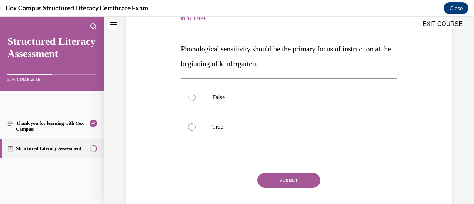
scroll to position [104, 0]
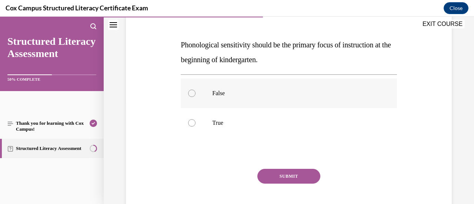
click at [191, 93] on div at bounding box center [191, 93] width 7 height 7
click at [191, 93] on input "False" at bounding box center [191, 93] width 7 height 7
radio input "true"
click at [296, 175] on button "SUBMIT" at bounding box center [288, 176] width 63 height 15
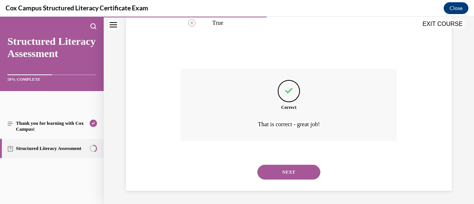
scroll to position [203, 0]
click at [286, 173] on button "NEXT" at bounding box center [288, 173] width 63 height 15
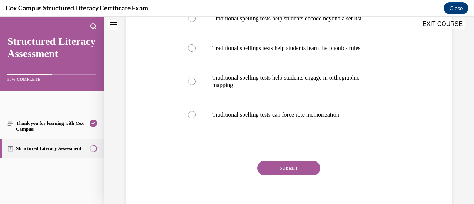
scroll to position [181, 0]
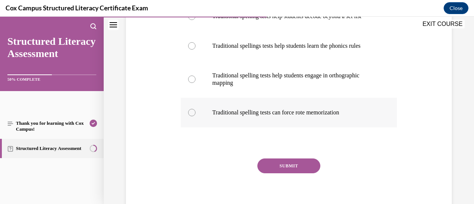
click at [194, 127] on label "Traditional spelling tests can force rote memorization" at bounding box center [289, 113] width 216 height 30
click at [194, 116] on input "Traditional spelling tests can force rote memorization" at bounding box center [191, 112] width 7 height 7
radio input "true"
click at [306, 173] on button "SUBMIT" at bounding box center [288, 166] width 63 height 15
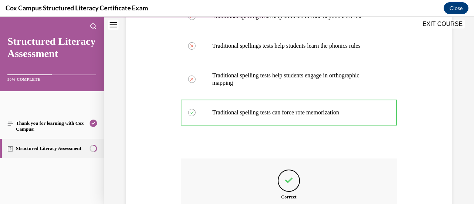
scroll to position [286, 0]
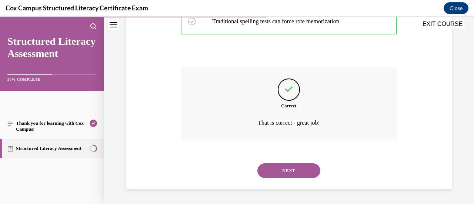
click at [294, 171] on button "NEXT" at bounding box center [288, 170] width 63 height 15
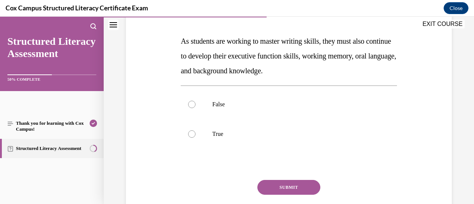
scroll to position [110, 0]
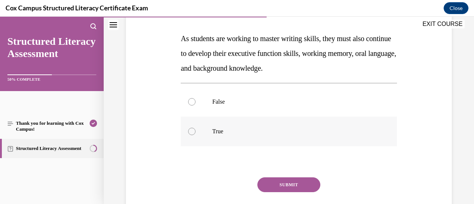
click at [191, 132] on div at bounding box center [191, 131] width 7 height 7
click at [191, 132] on input "True" at bounding box center [191, 131] width 7 height 7
radio input "true"
click at [296, 184] on button "SUBMIT" at bounding box center [288, 184] width 63 height 15
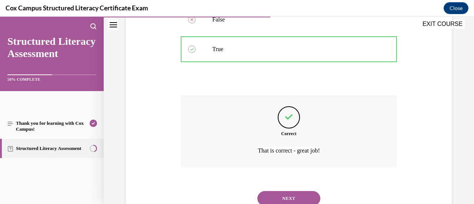
scroll to position [220, 0]
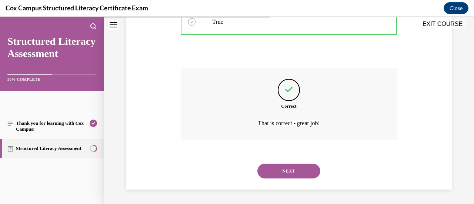
click at [282, 168] on button "NEXT" at bounding box center [288, 171] width 63 height 15
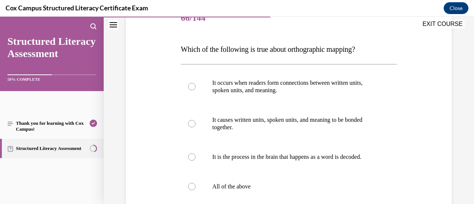
scroll to position [111, 0]
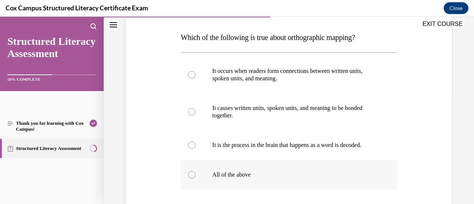
click at [190, 179] on div at bounding box center [191, 174] width 7 height 7
click at [190, 179] on input "All of the above" at bounding box center [191, 174] width 7 height 7
radio input "true"
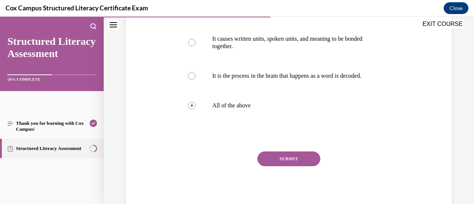
scroll to position [188, 0]
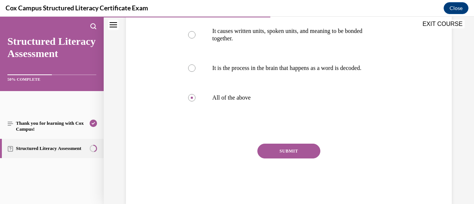
click at [284, 156] on button "SUBMIT" at bounding box center [288, 151] width 63 height 15
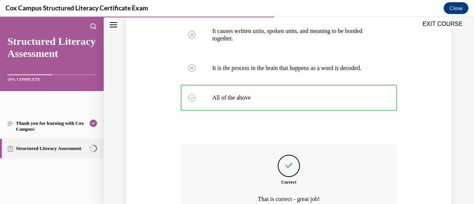
scroll to position [271, 0]
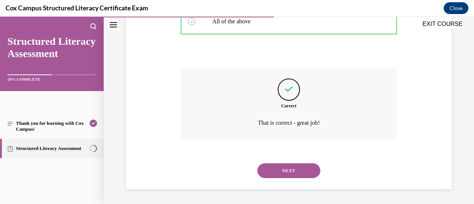
click at [300, 167] on button "NEXT" at bounding box center [288, 170] width 63 height 15
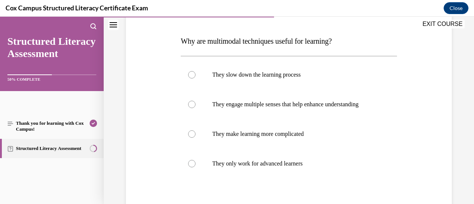
scroll to position [109, 0]
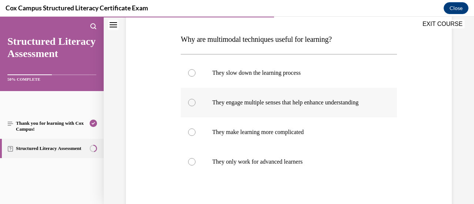
click at [191, 105] on div at bounding box center [191, 102] width 7 height 7
click at [191, 105] on input "They engage multiple senses that help enhance understanding" at bounding box center [191, 102] width 7 height 7
radio input "true"
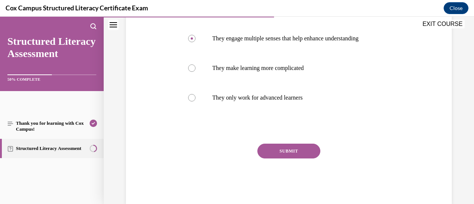
click at [296, 154] on button "SUBMIT" at bounding box center [288, 151] width 63 height 15
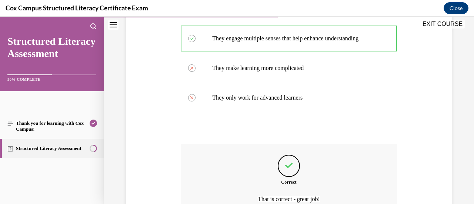
scroll to position [257, 0]
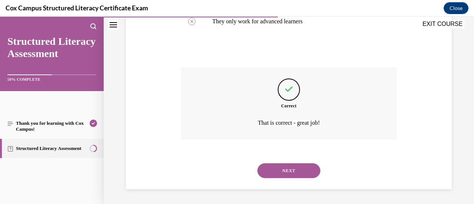
click at [299, 167] on button "NEXT" at bounding box center [288, 170] width 63 height 15
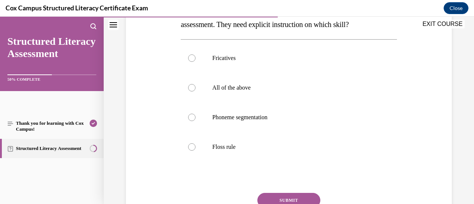
scroll to position [139, 0]
click at [192, 147] on div at bounding box center [191, 147] width 7 height 7
click at [192, 147] on input "Floss rule" at bounding box center [191, 147] width 7 height 7
radio input "true"
click at [291, 197] on button "SUBMIT" at bounding box center [288, 200] width 63 height 15
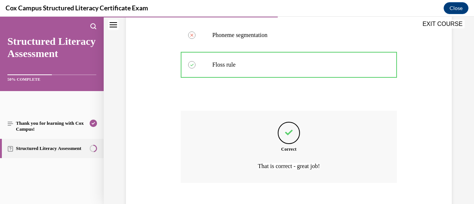
scroll to position [264, 0]
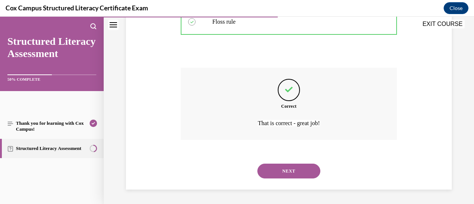
click at [300, 167] on button "NEXT" at bounding box center [288, 171] width 63 height 15
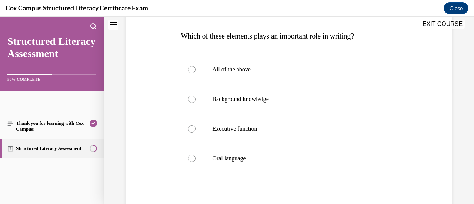
scroll to position [113, 0]
click at [193, 69] on div at bounding box center [191, 69] width 7 height 7
click at [193, 69] on input "All of the above" at bounding box center [191, 69] width 7 height 7
radio input "true"
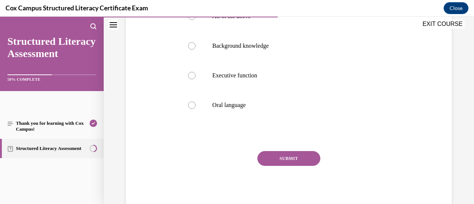
click at [301, 155] on button "SUBMIT" at bounding box center [288, 158] width 63 height 15
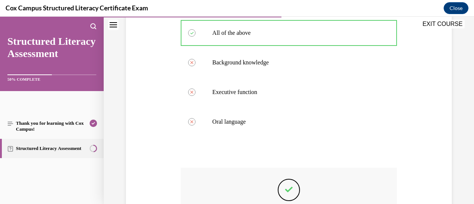
scroll to position [249, 0]
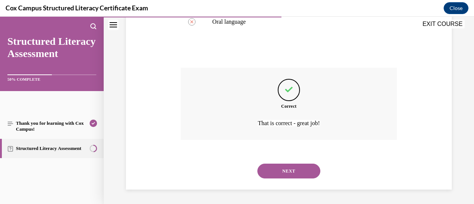
click at [301, 166] on button "NEXT" at bounding box center [288, 171] width 63 height 15
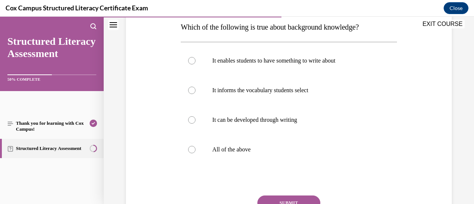
scroll to position [122, 0]
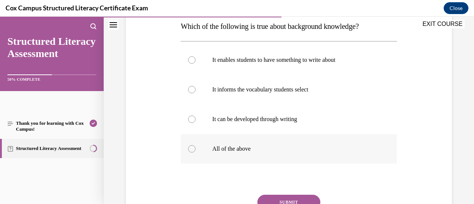
click at [190, 149] on div at bounding box center [191, 148] width 7 height 7
click at [190, 149] on input "All of the above" at bounding box center [191, 148] width 7 height 7
radio input "true"
click at [285, 198] on button "SUBMIT" at bounding box center [288, 202] width 63 height 15
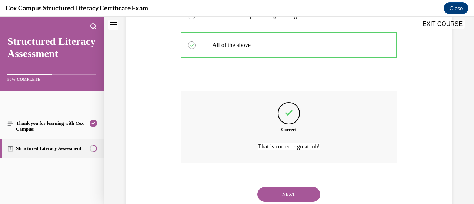
scroll to position [226, 0]
click at [301, 189] on button "NEXT" at bounding box center [288, 194] width 63 height 15
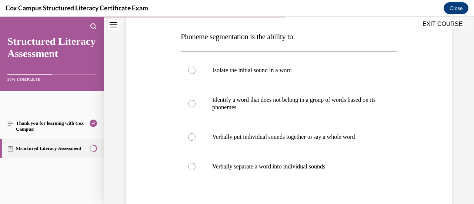
scroll to position [113, 0]
